Goal: Task Accomplishment & Management: Manage account settings

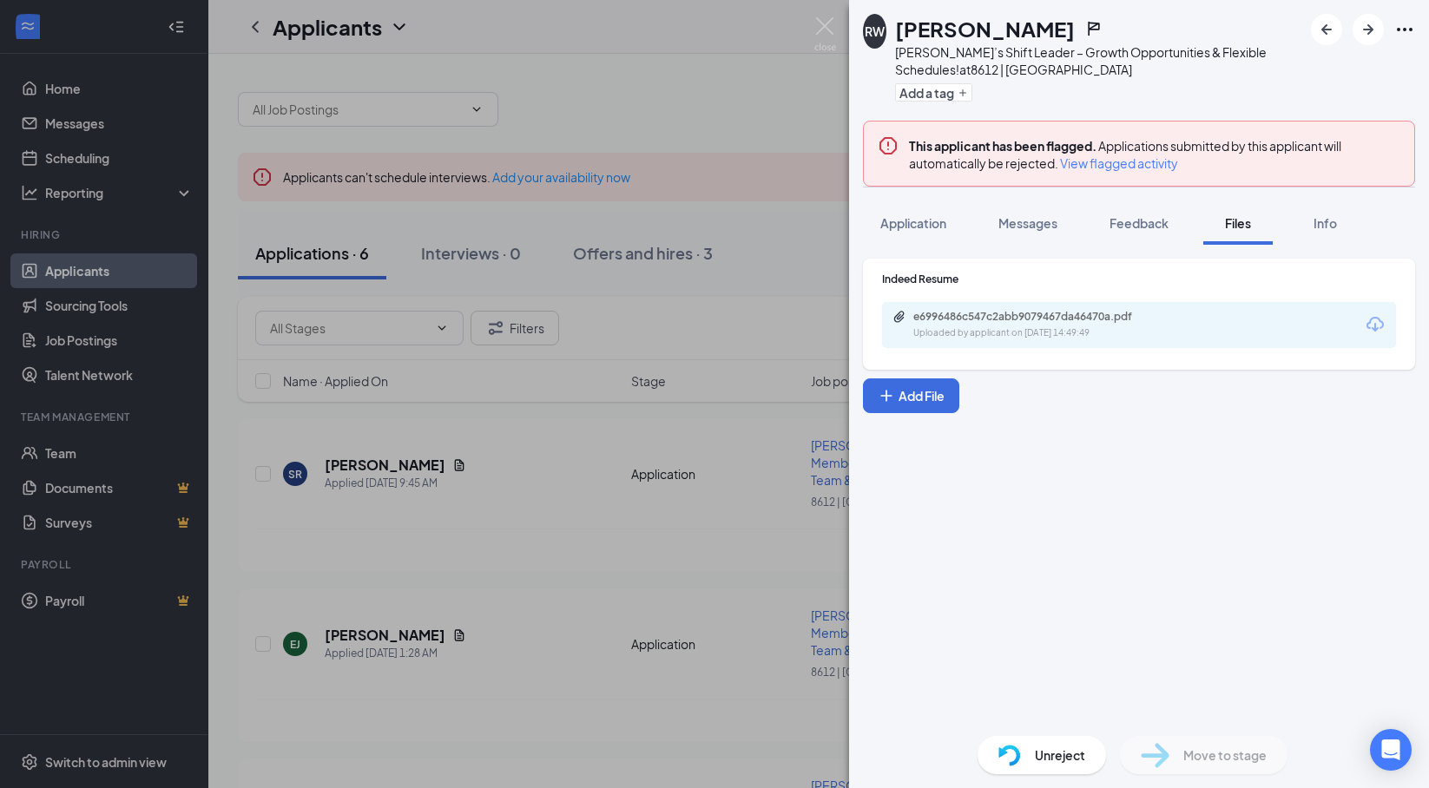
click at [547, 452] on div "RW [PERSON_NAME] [PERSON_NAME]’s Shift Leader – Growth Opportunities & Flexible…" at bounding box center [714, 394] width 1429 height 788
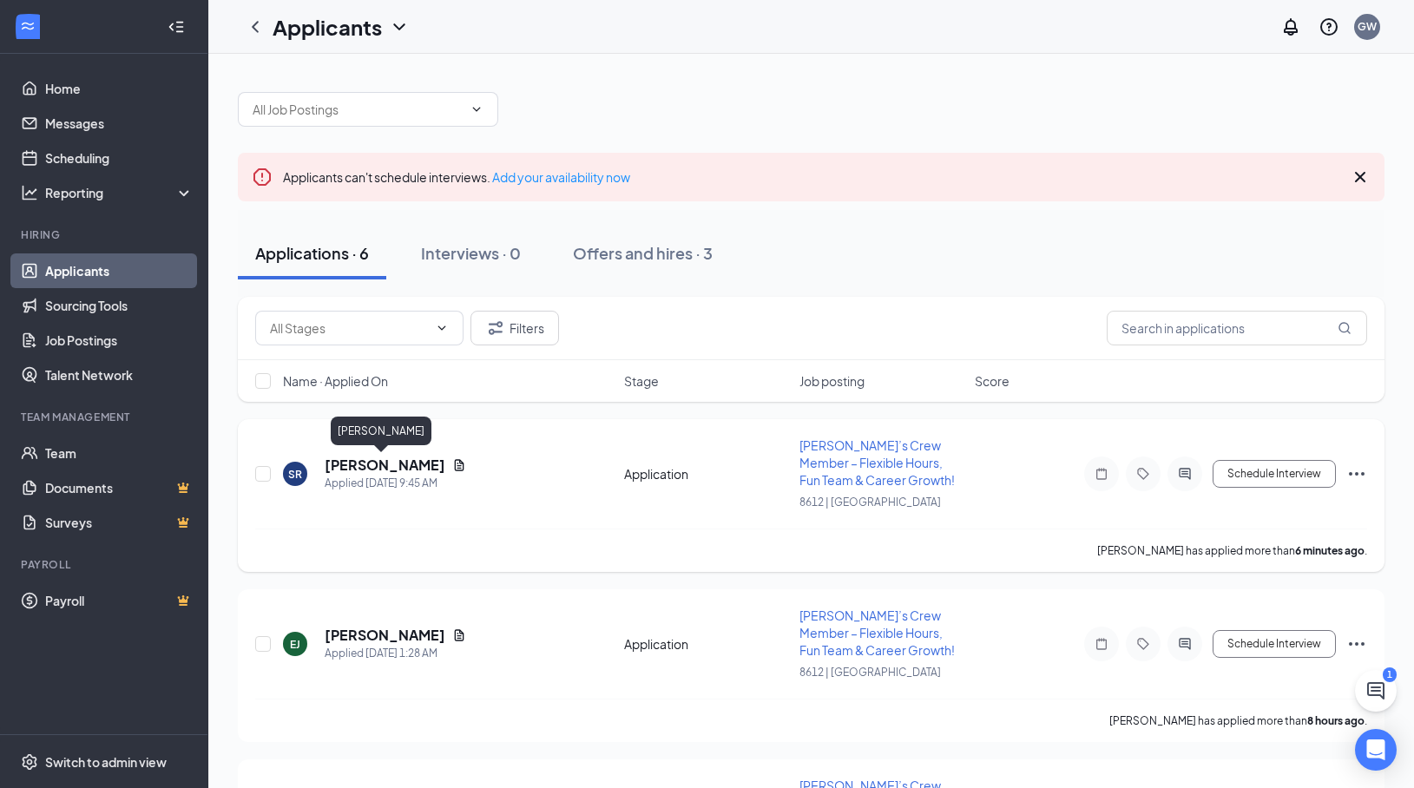
click at [407, 469] on h5 "[PERSON_NAME]" at bounding box center [385, 465] width 121 height 19
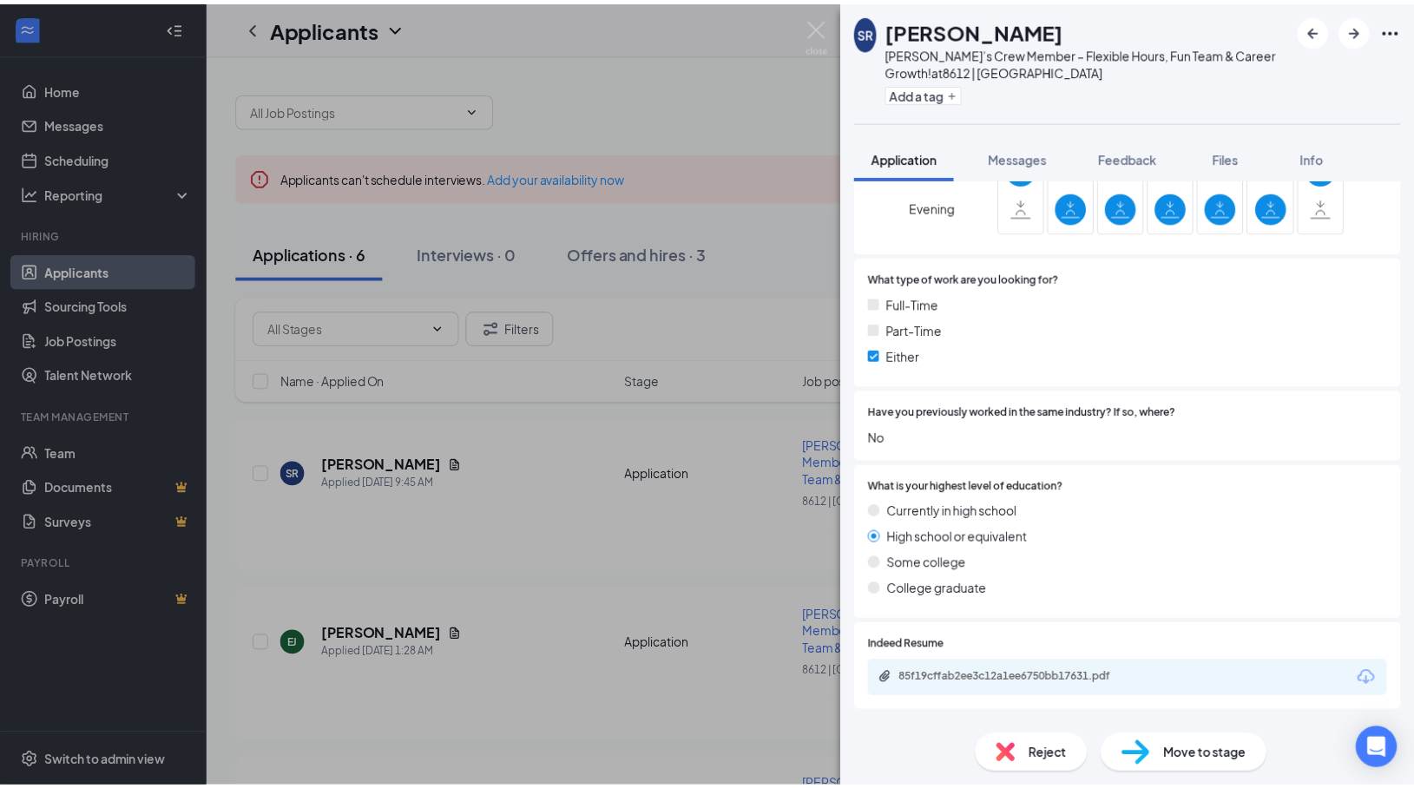
scroll to position [608, 0]
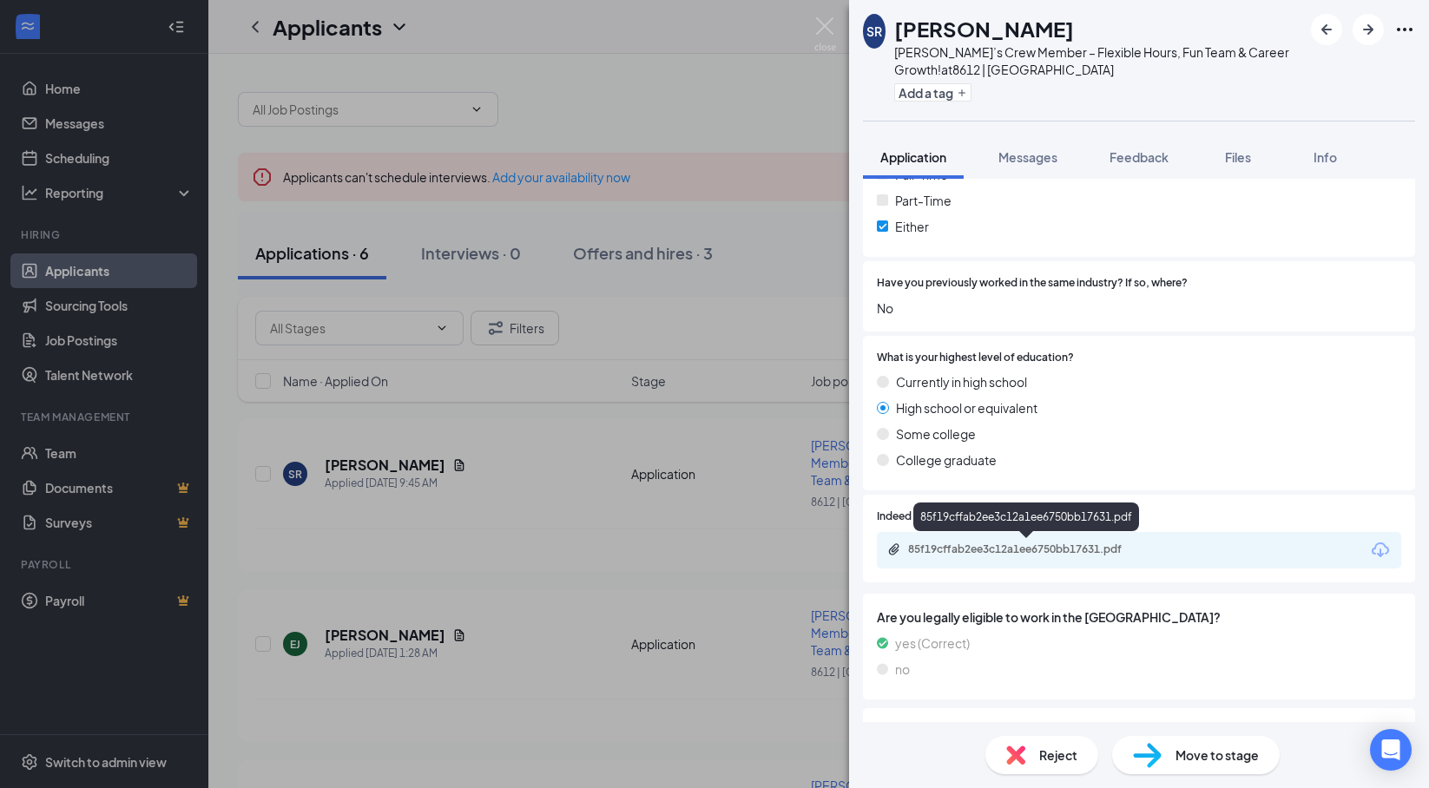
click at [996, 552] on div "85f19cffab2ee3c12a1ee6750bb17631.pdf" at bounding box center [1029, 549] width 243 height 14
click at [825, 279] on div "SR [PERSON_NAME] [PERSON_NAME]’s Crew Member – Flexible Hours, Fun Team & Caree…" at bounding box center [714, 394] width 1429 height 788
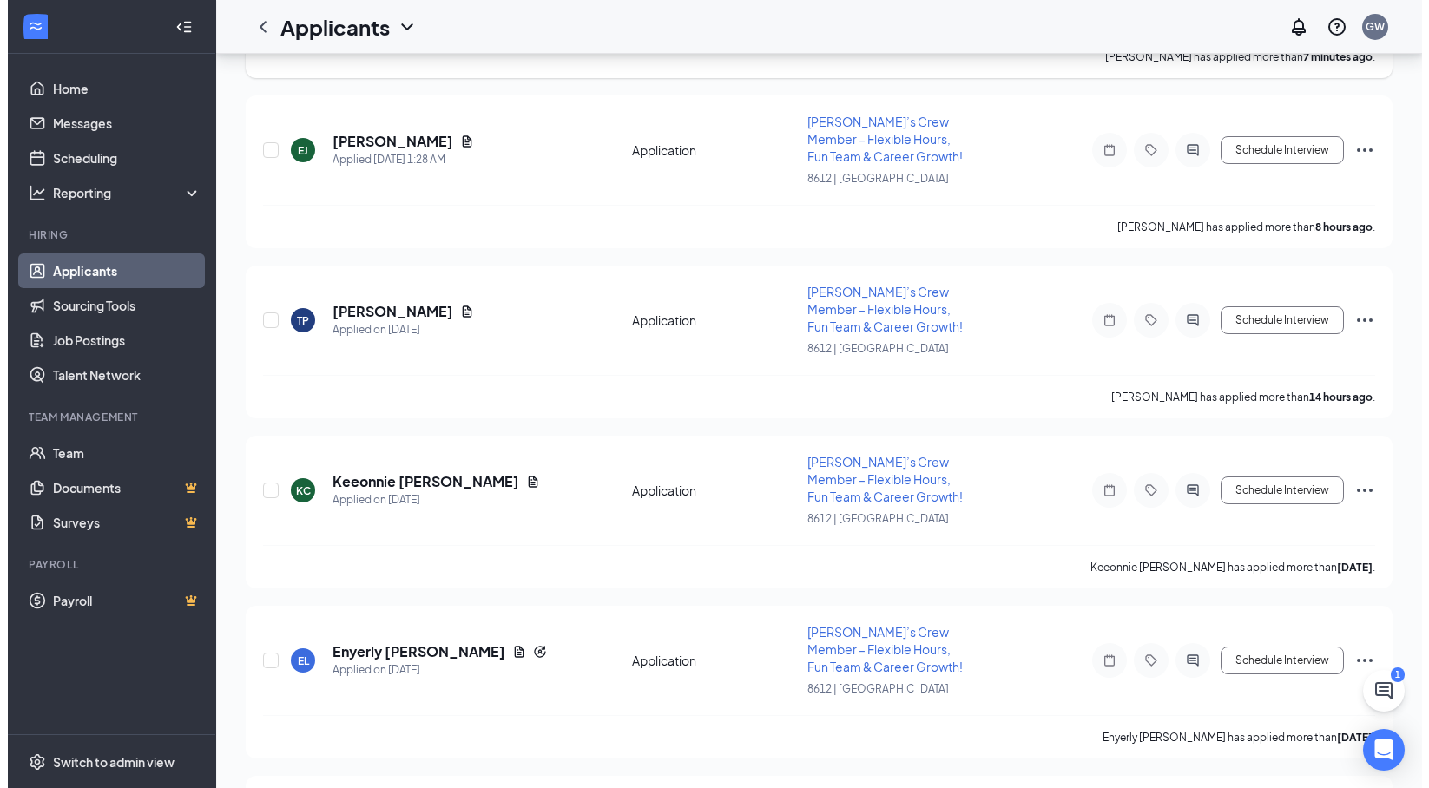
scroll to position [135, 0]
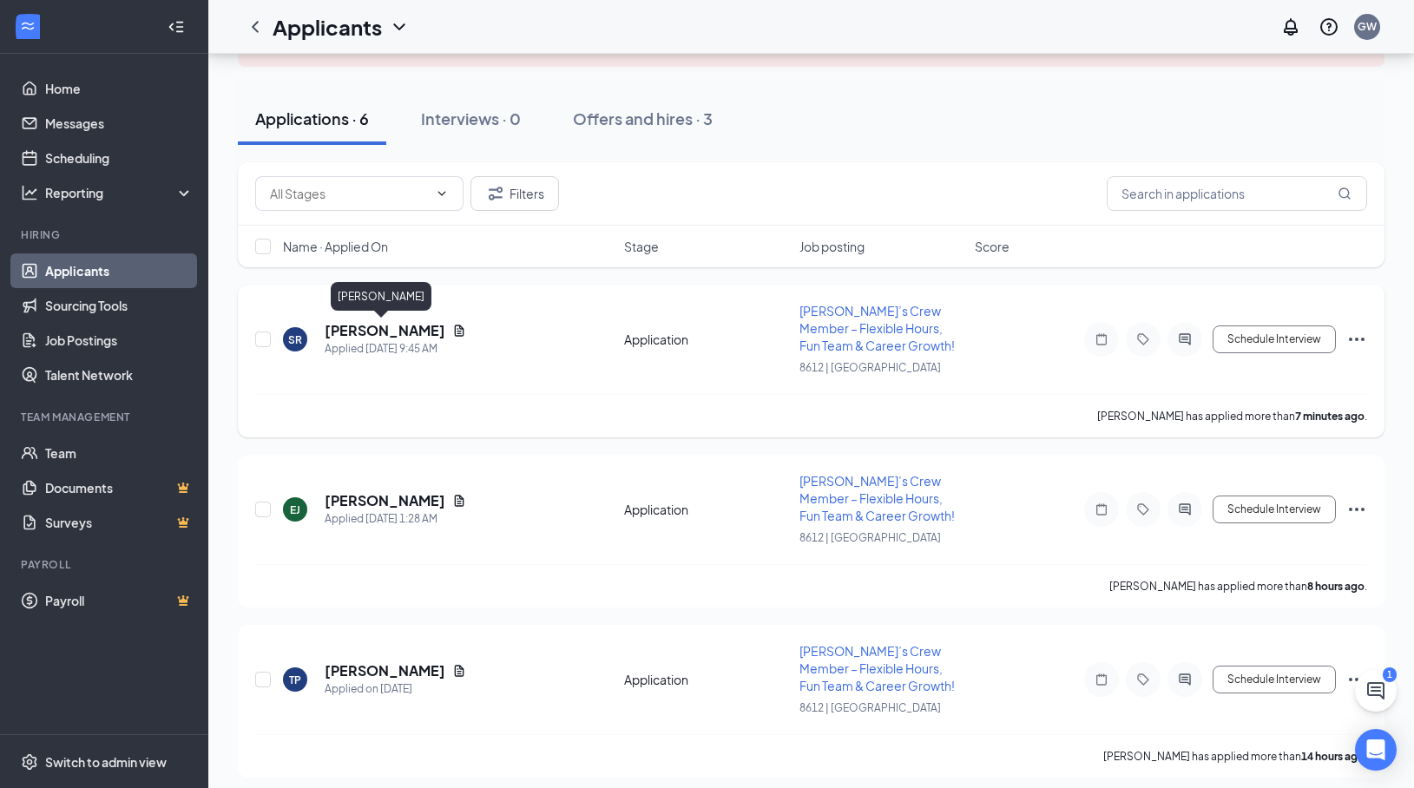
click at [338, 331] on h5 "[PERSON_NAME]" at bounding box center [385, 330] width 121 height 19
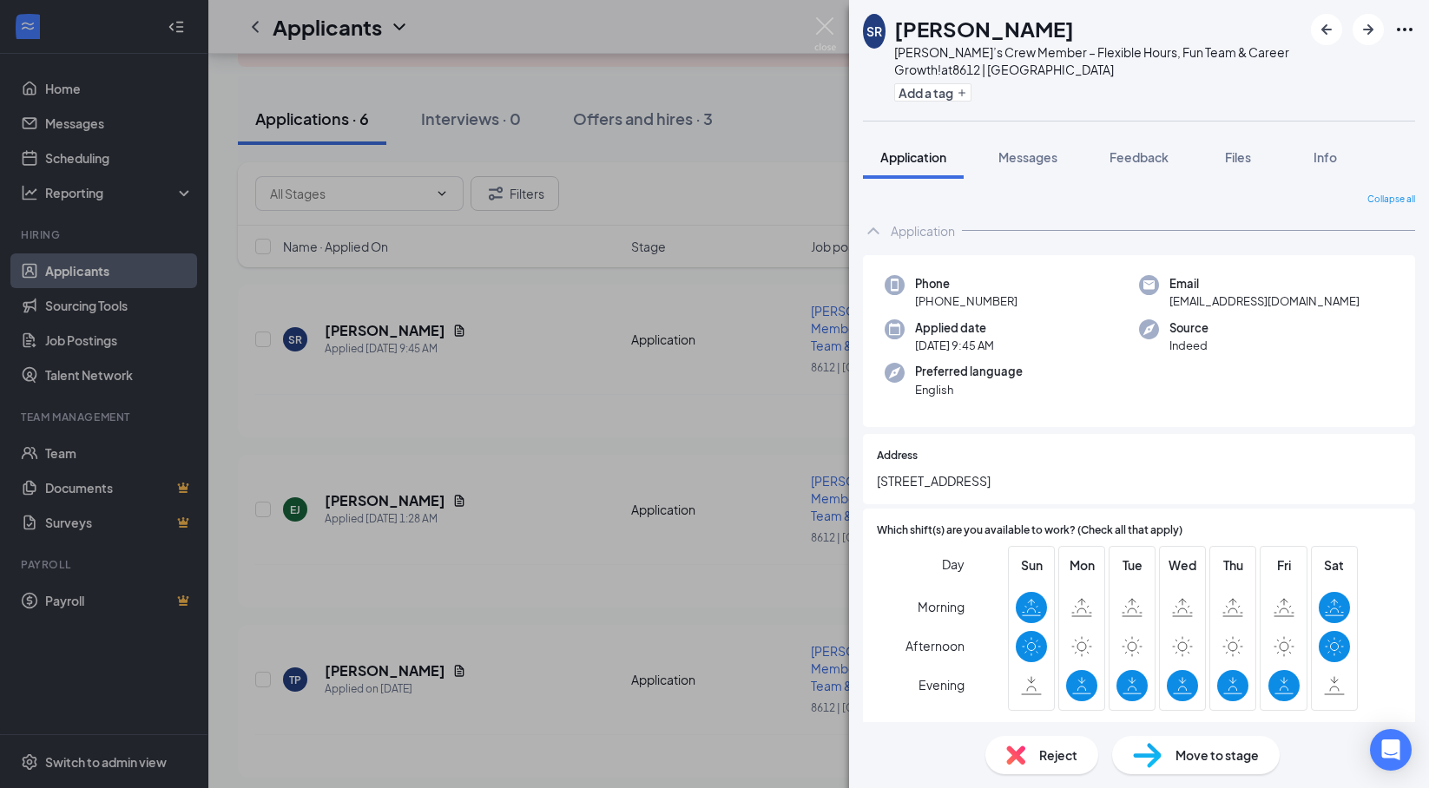
click at [1064, 759] on span "Reject" at bounding box center [1058, 755] width 38 height 19
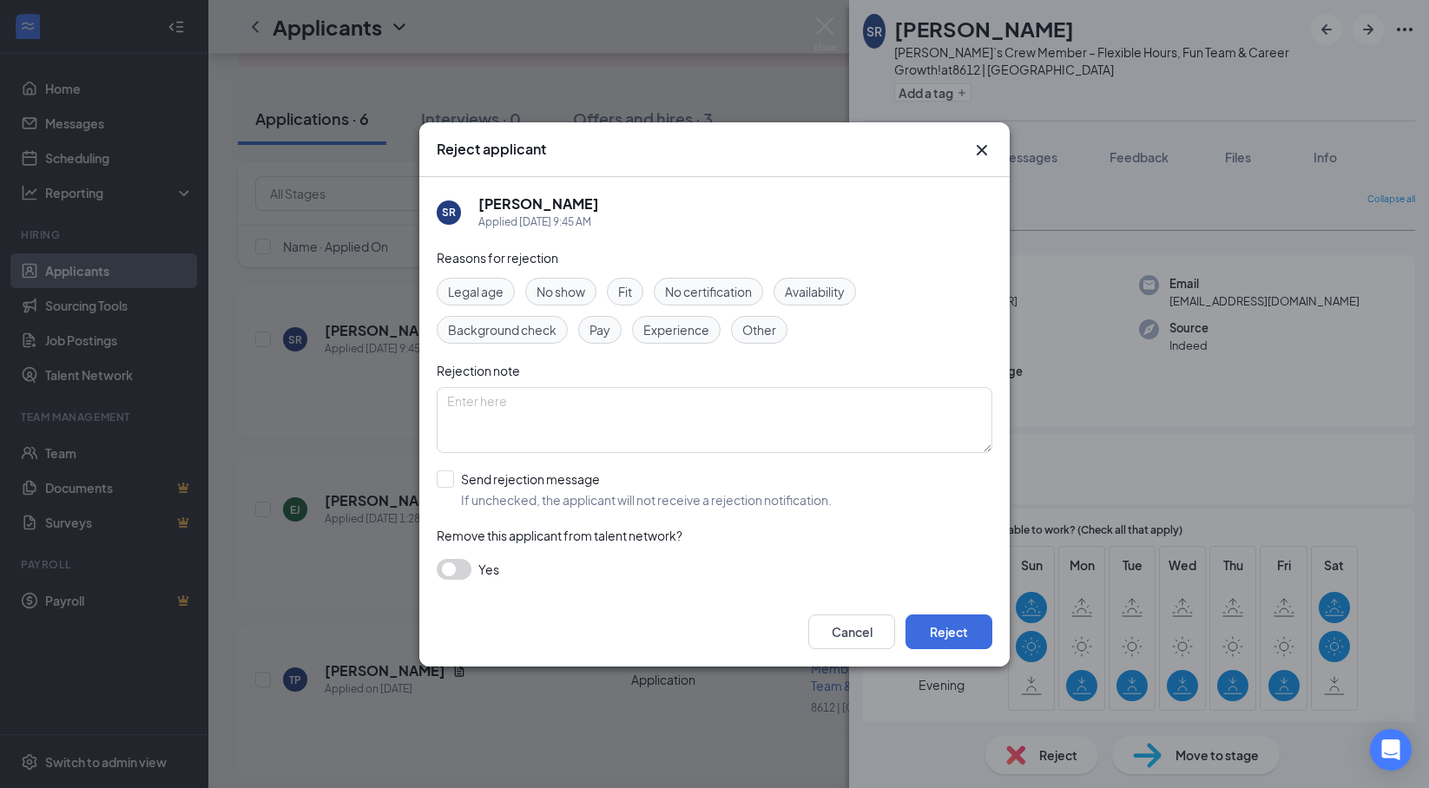
click at [670, 333] on span "Experience" at bounding box center [676, 329] width 66 height 19
click at [921, 628] on button "Reject" at bounding box center [948, 631] width 87 height 35
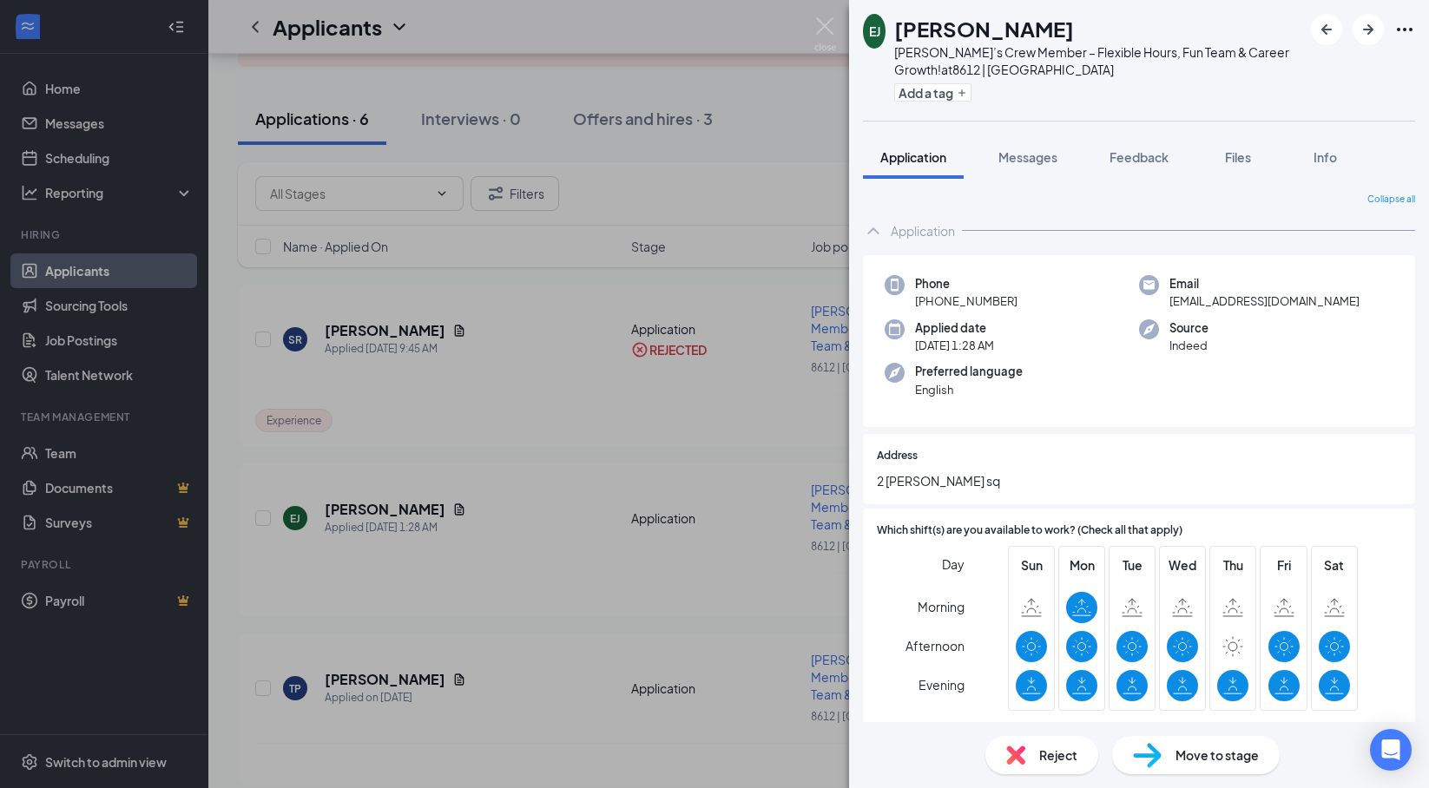
click at [373, 561] on div "[PERSON_NAME]’s Crew Member – Flexible Hours, Fun Team & Career Growth! at 8612…" at bounding box center [714, 394] width 1429 height 788
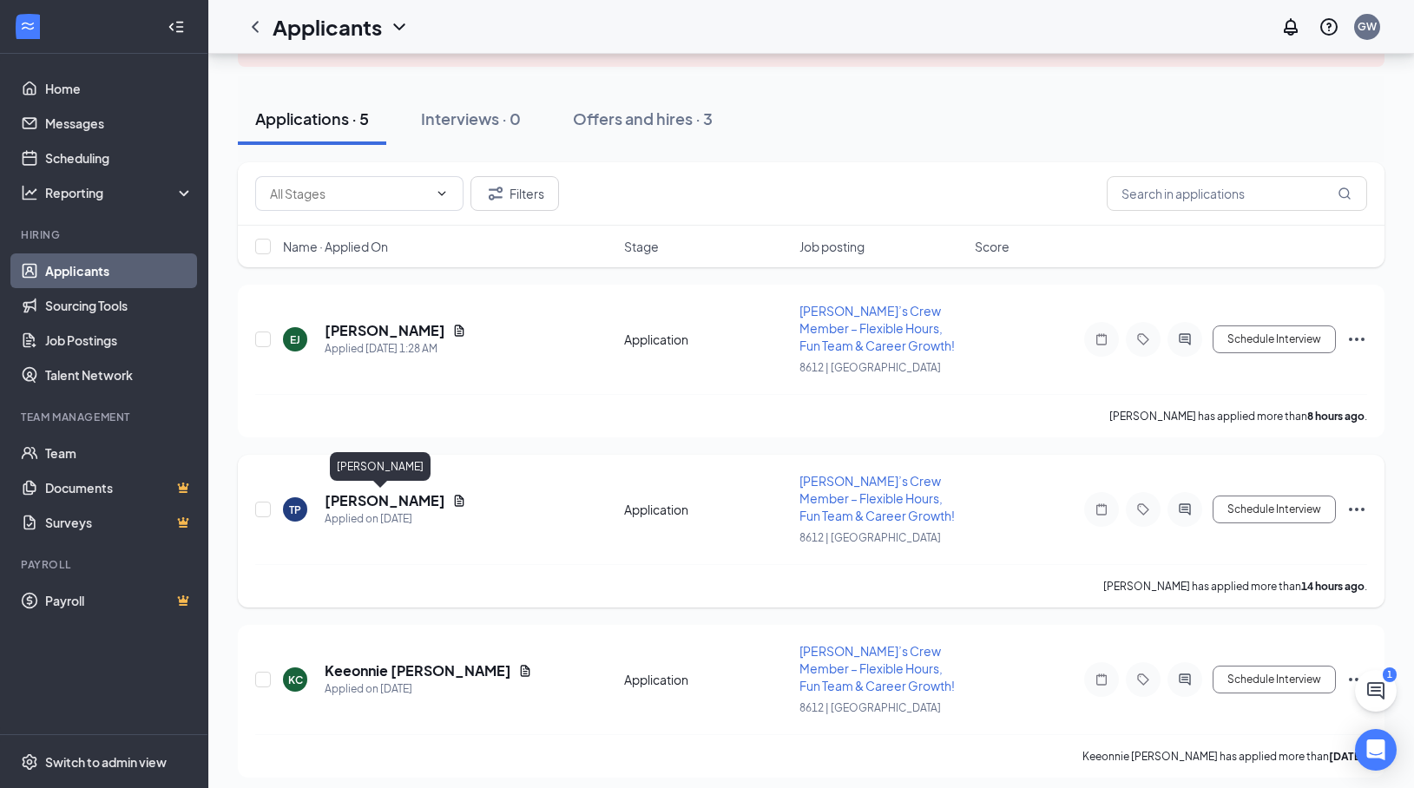
click at [381, 505] on h5 "[PERSON_NAME]" at bounding box center [385, 500] width 121 height 19
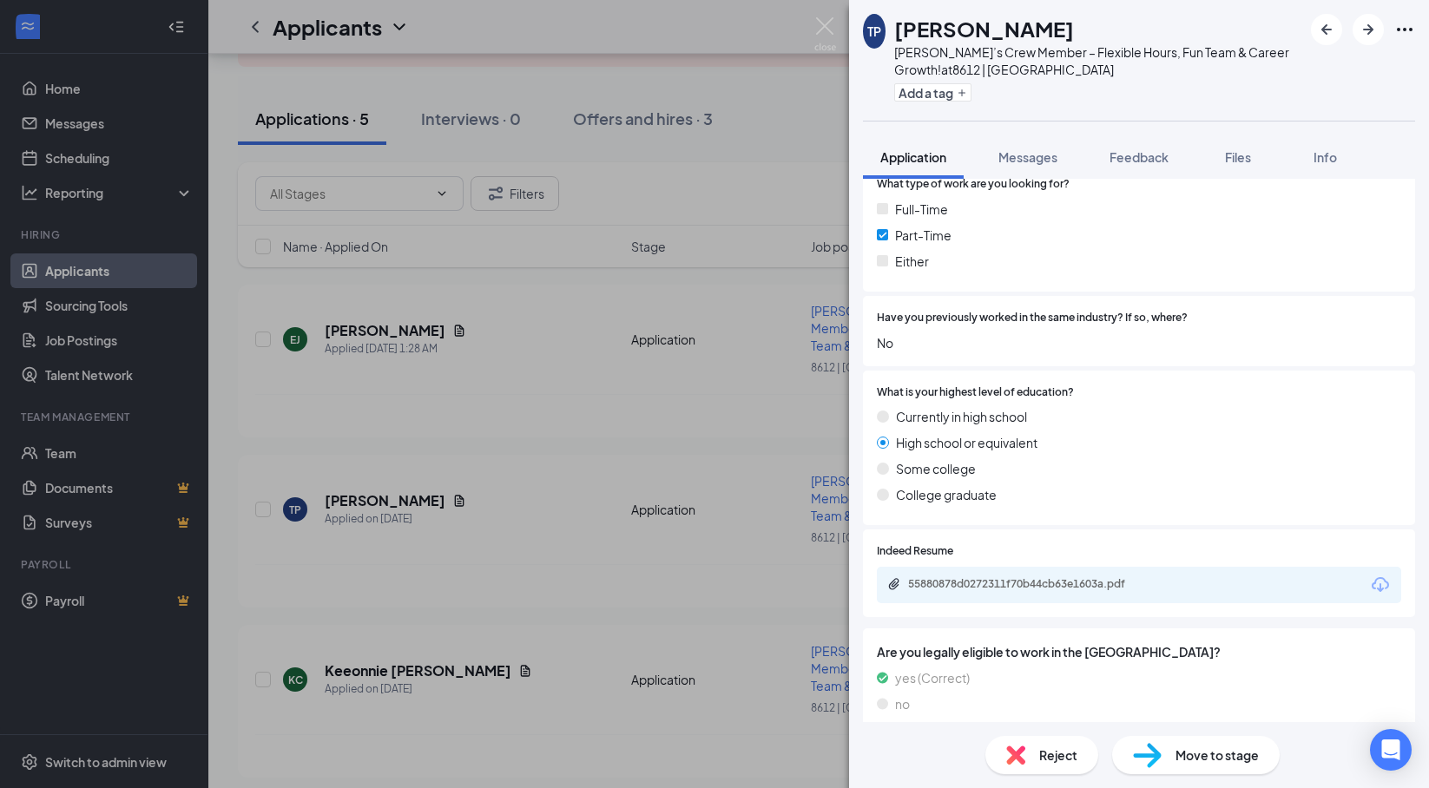
scroll to position [608, 0]
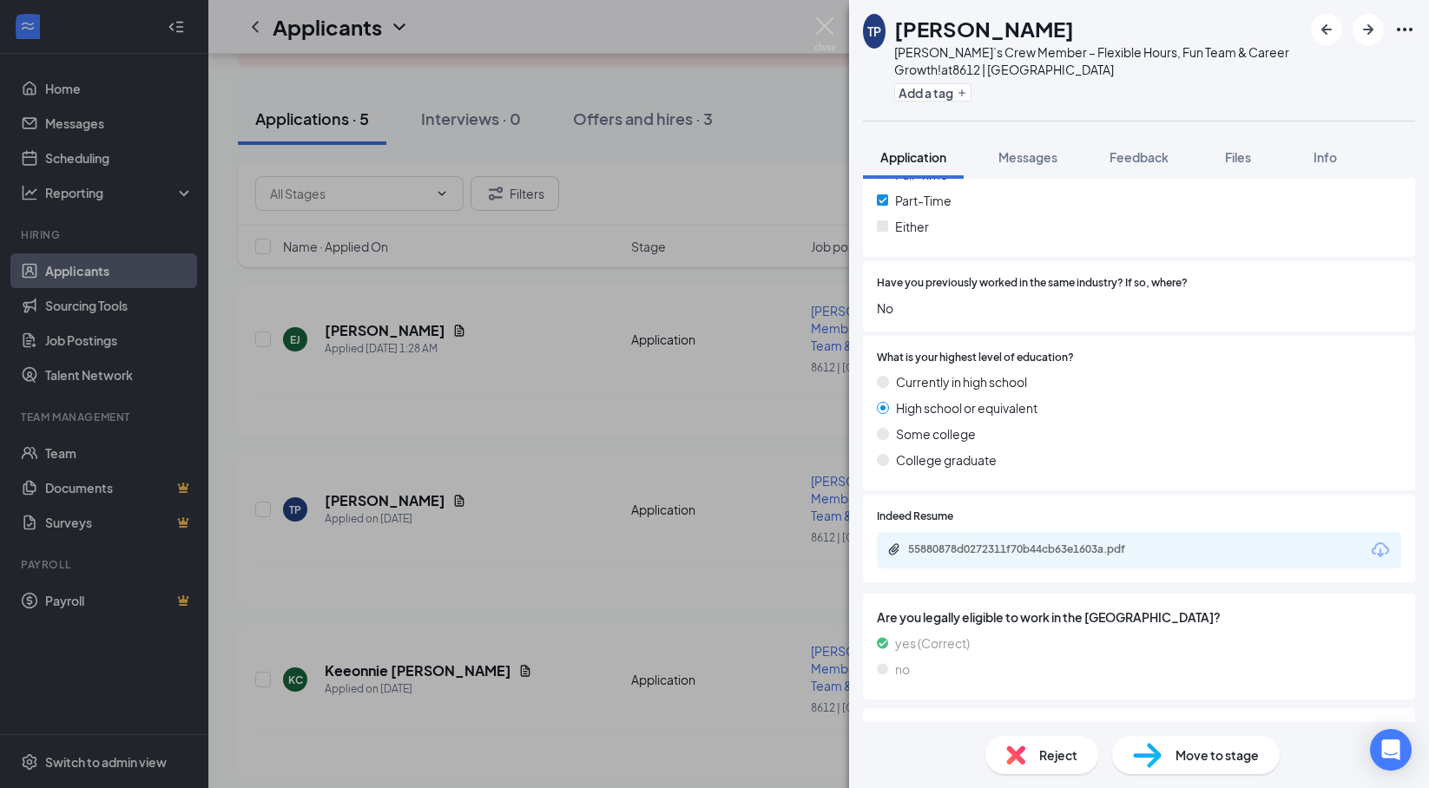
click at [1050, 762] on span "Reject" at bounding box center [1058, 755] width 38 height 19
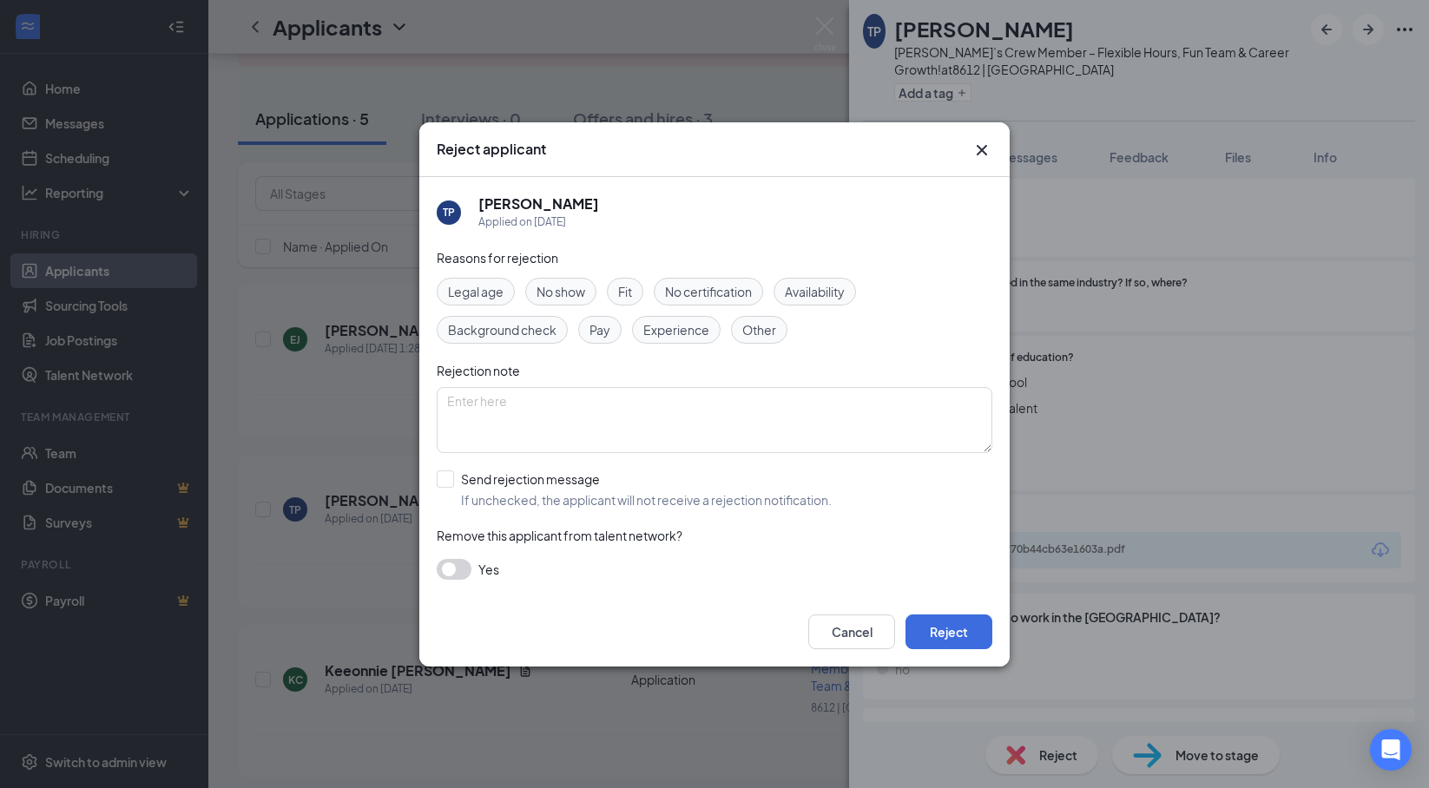
click at [811, 292] on span "Availability" at bounding box center [815, 291] width 60 height 19
click at [929, 635] on button "Reject" at bounding box center [948, 631] width 87 height 35
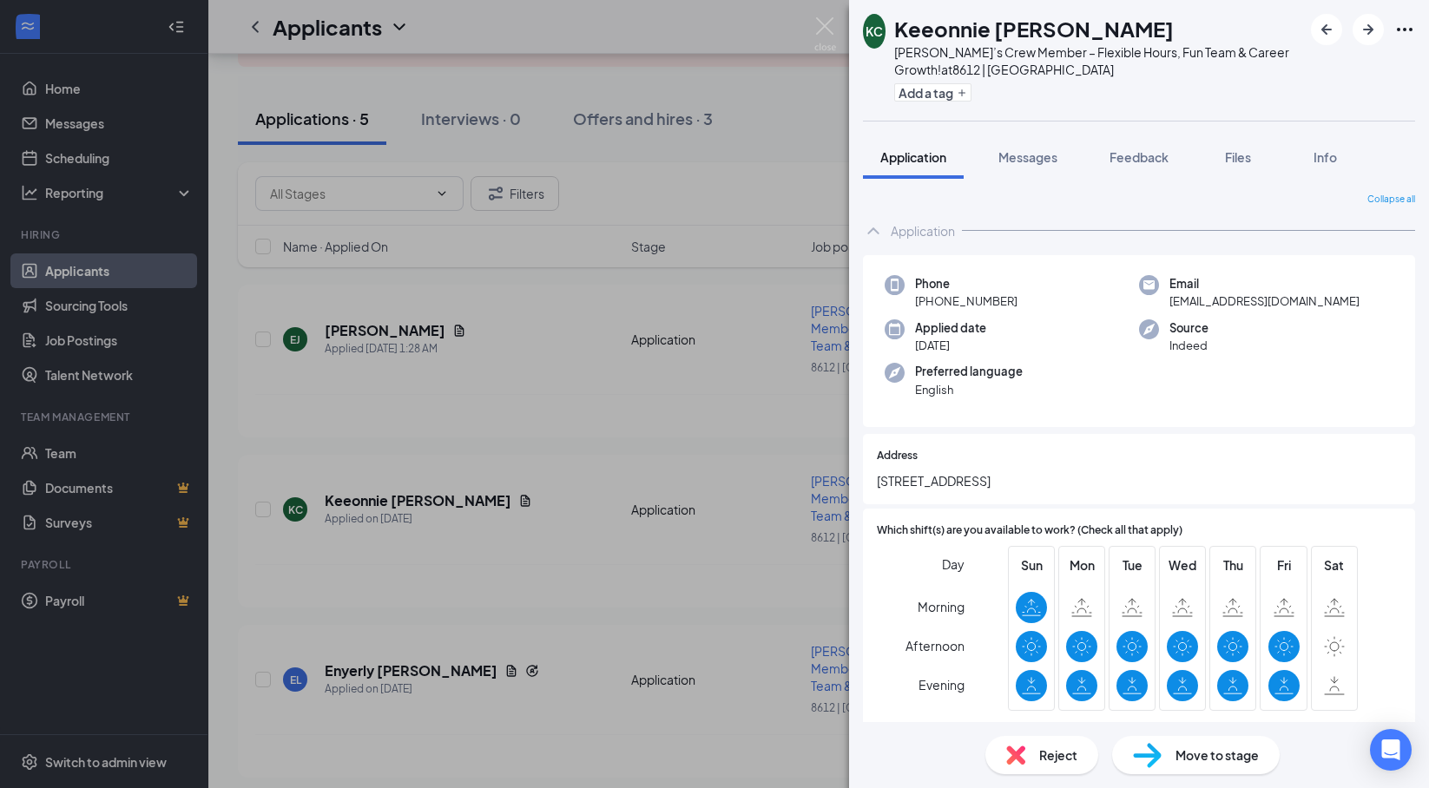
click at [389, 327] on div "KC Keeonnie [PERSON_NAME] Wendy’s Crew Member – Flexible Hours, Fun Team & Care…" at bounding box center [714, 394] width 1429 height 788
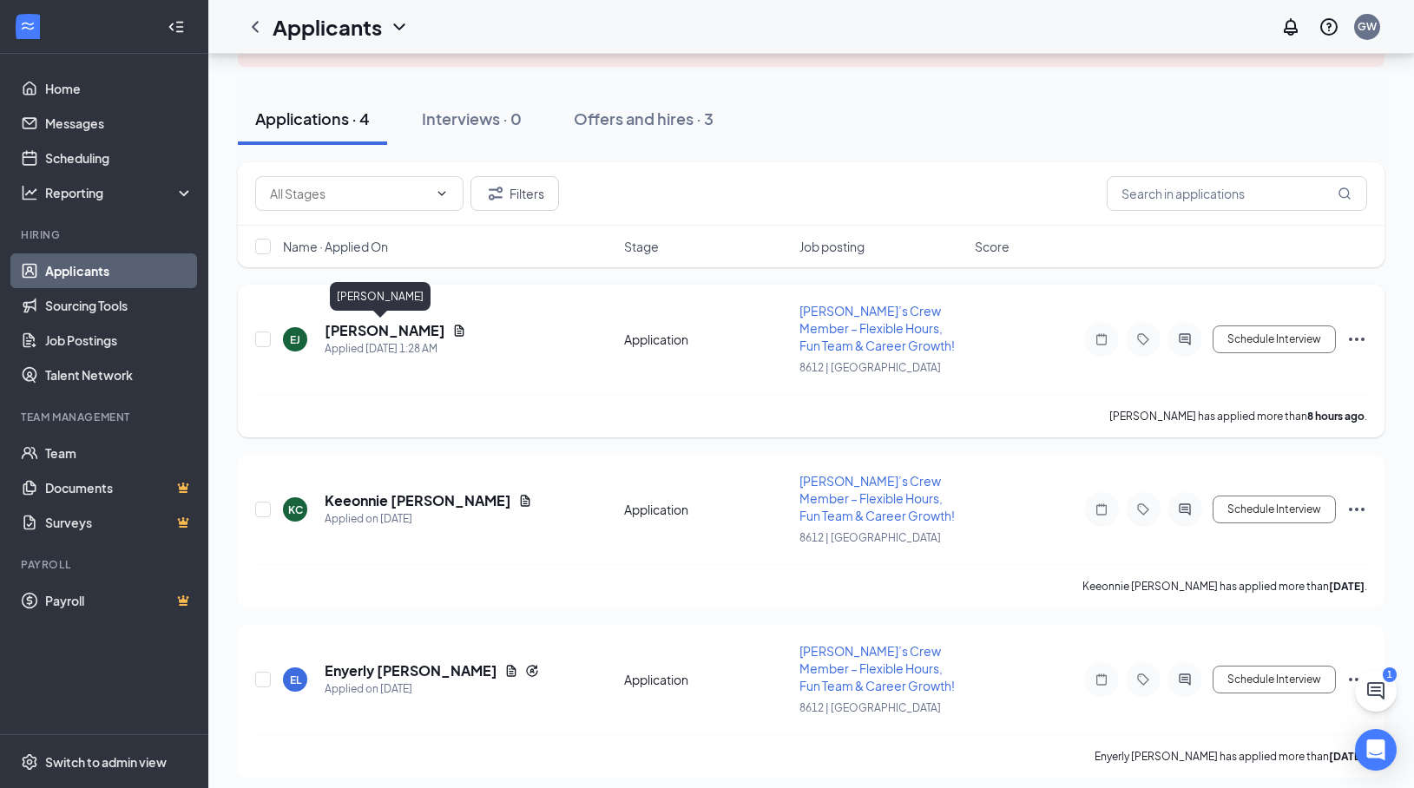
click at [383, 333] on h5 "[PERSON_NAME]" at bounding box center [385, 330] width 121 height 19
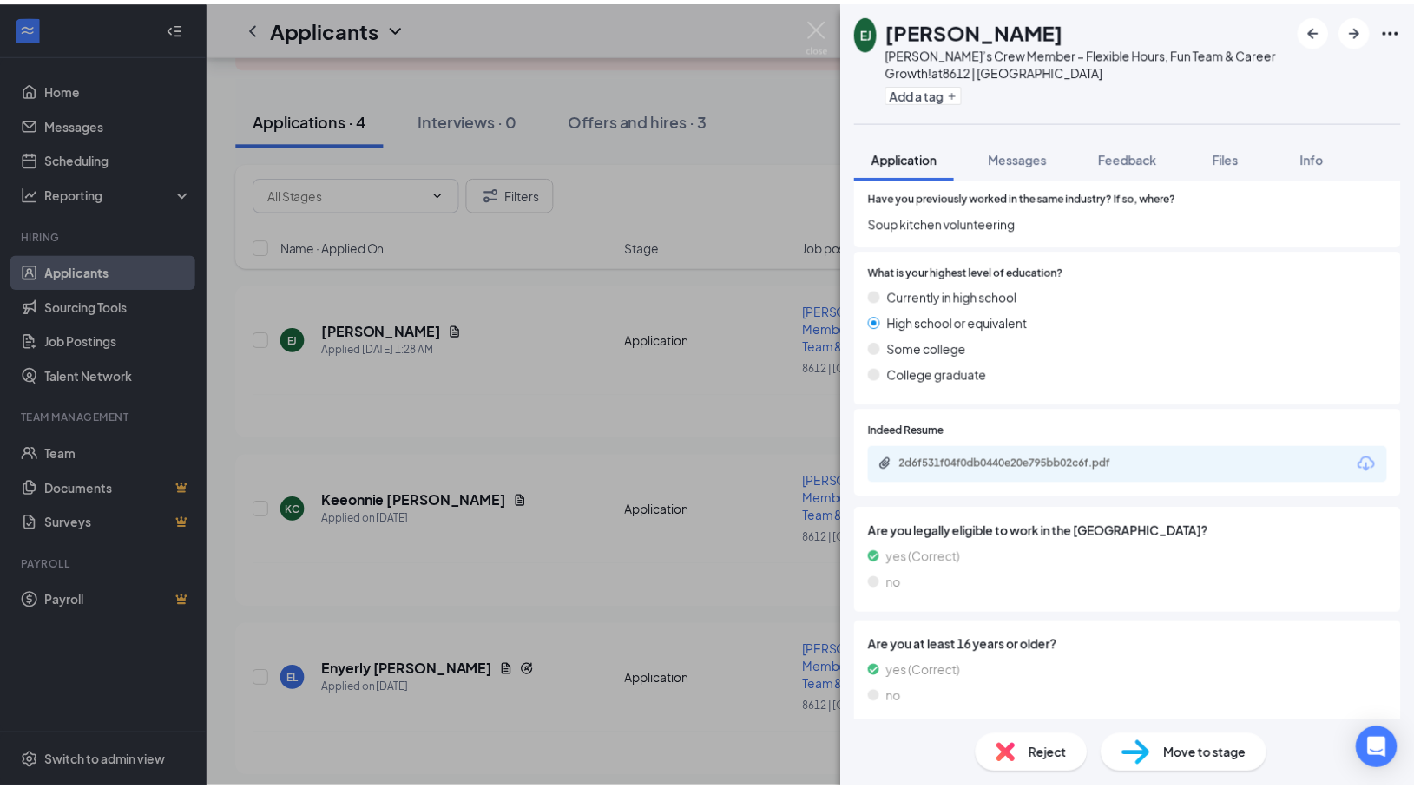
scroll to position [694, 0]
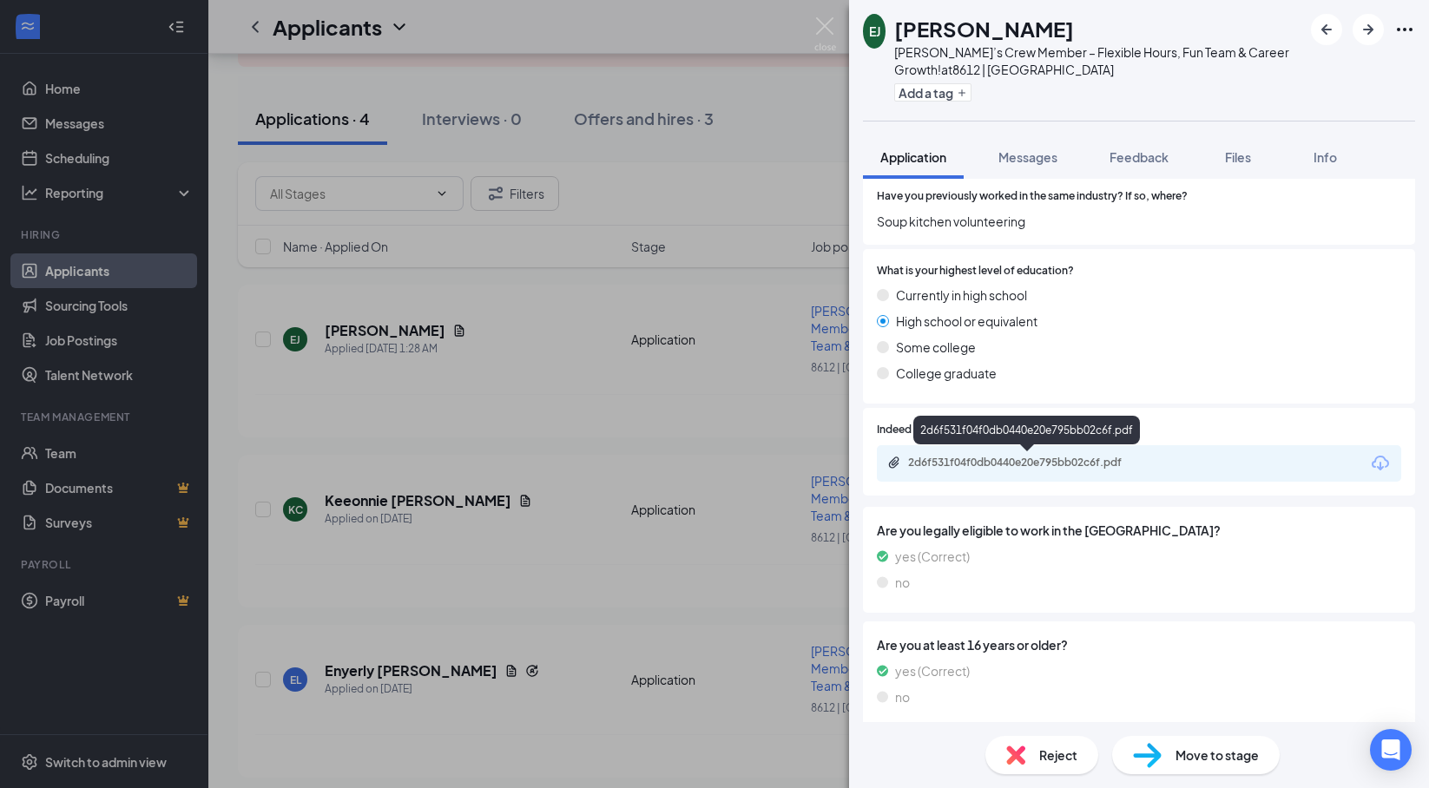
click at [933, 461] on div "2d6f531f04f0db0440e20e795bb02c6f.pdf" at bounding box center [1029, 463] width 243 height 14
click at [1030, 740] on div "Reject" at bounding box center [1041, 755] width 113 height 38
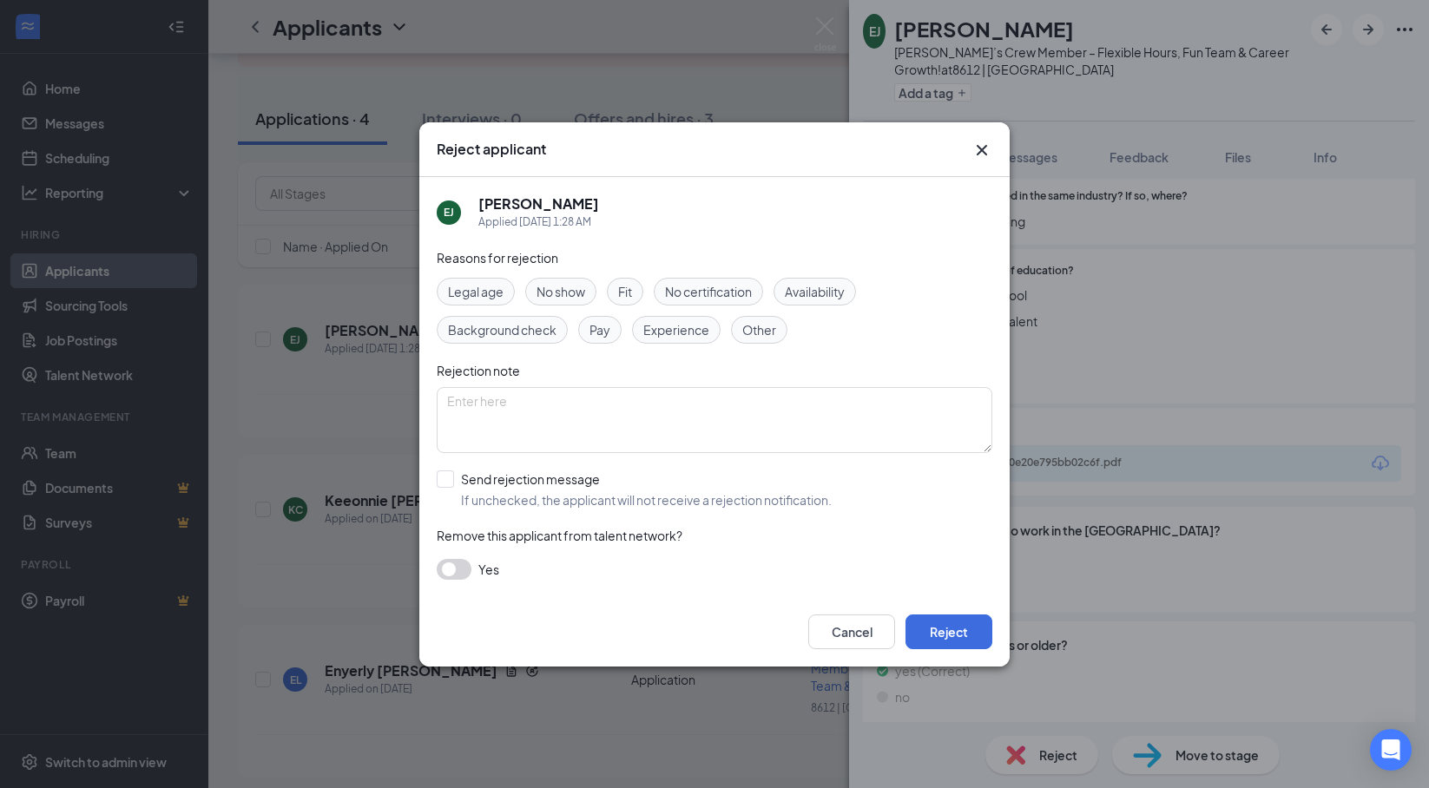
click at [683, 334] on span "Experience" at bounding box center [676, 329] width 66 height 19
click at [937, 639] on button "Reject" at bounding box center [948, 631] width 87 height 35
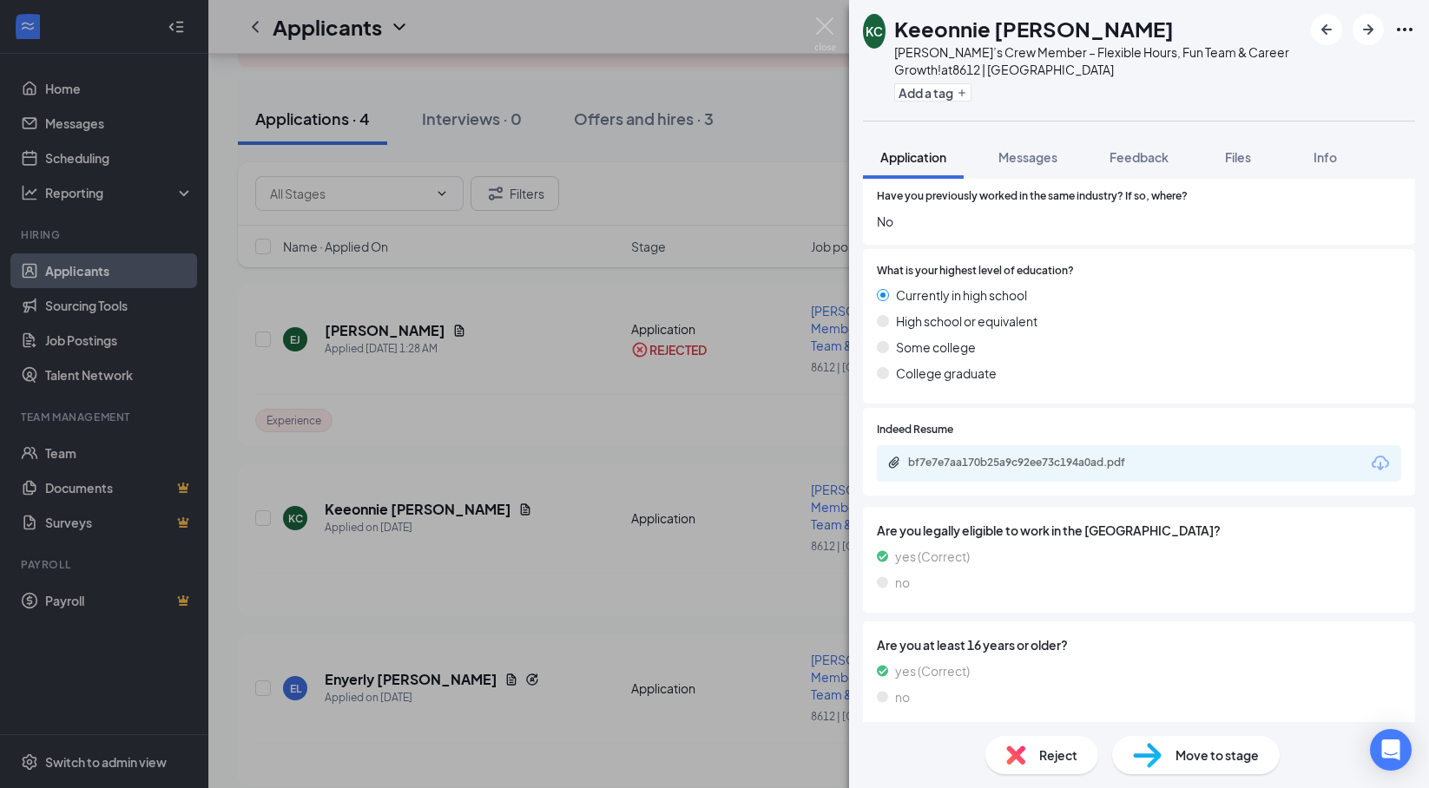
click at [676, 25] on div "KC Keeonnie [PERSON_NAME] Wendy’s Crew Member – Flexible Hours, Fun Team & Care…" at bounding box center [714, 394] width 1429 height 788
